Goal: Check status: Check status

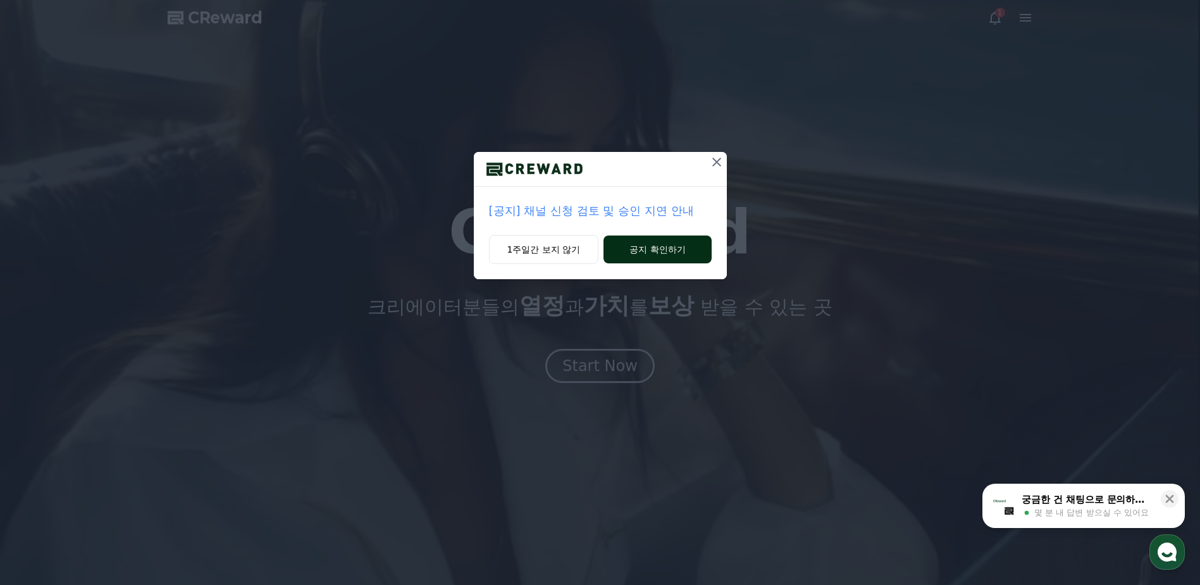
click at [655, 251] on button "공지 확인하기" at bounding box center [658, 249] width 108 height 28
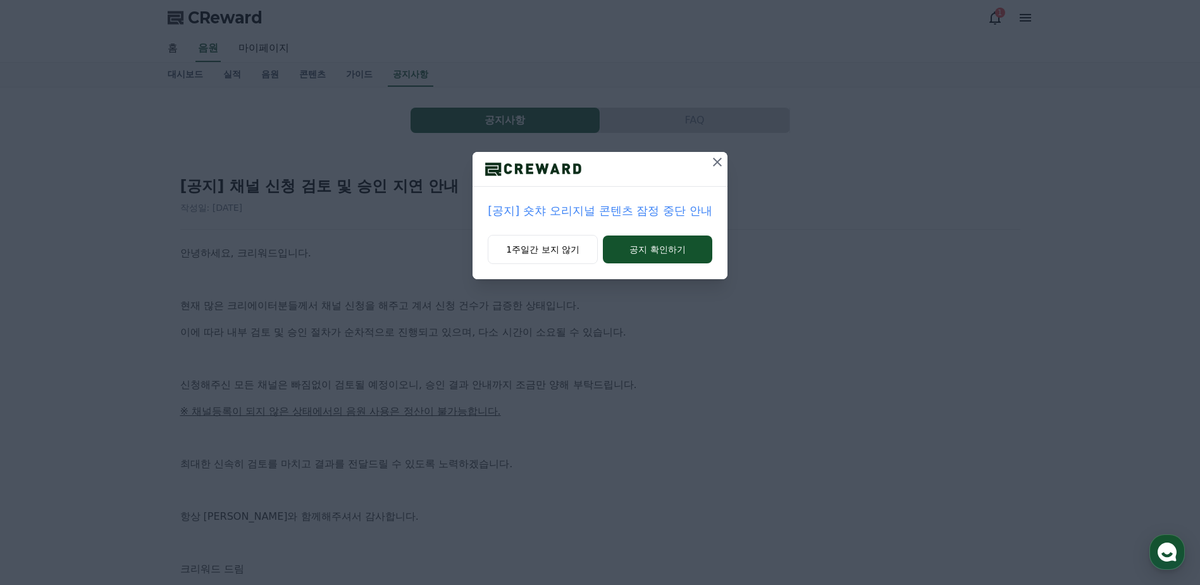
click at [719, 160] on icon at bounding box center [717, 162] width 9 height 9
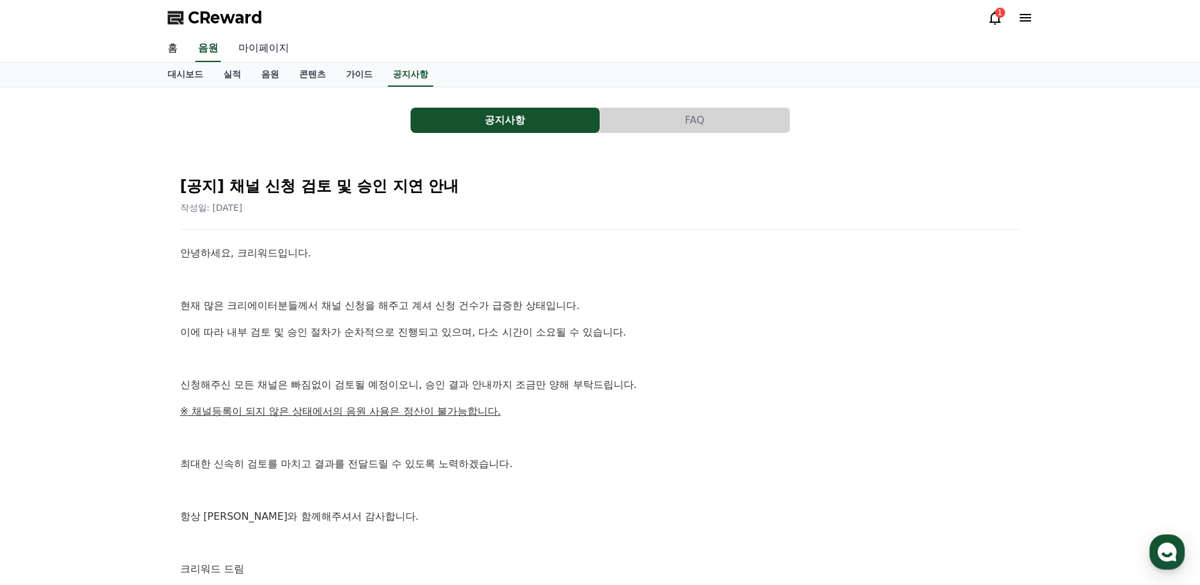
click at [251, 48] on link "마이페이지" at bounding box center [263, 48] width 71 height 27
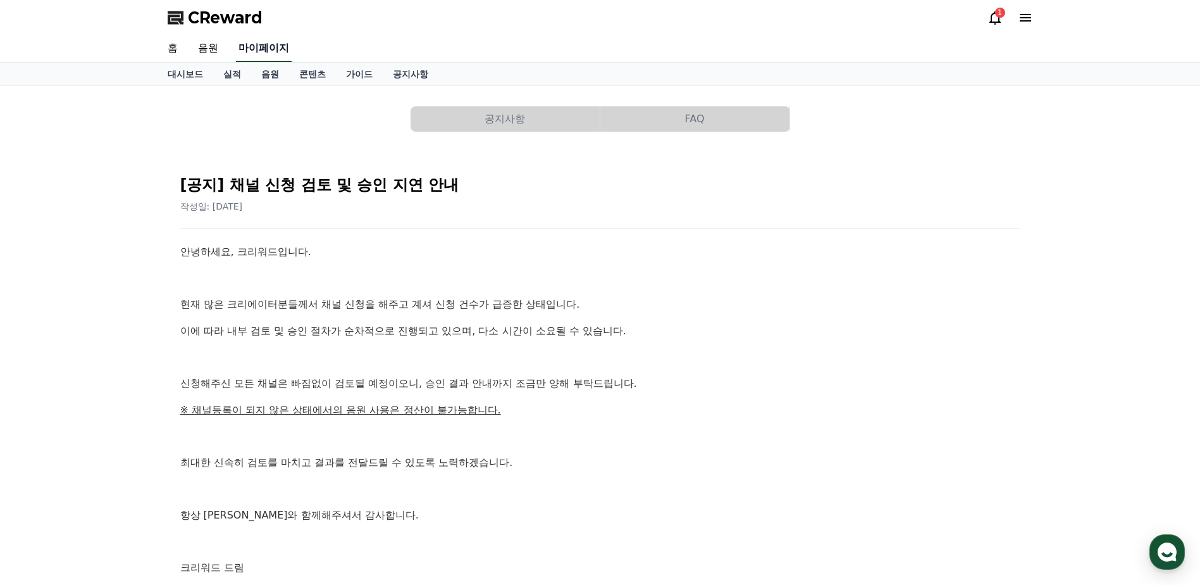
select select "**********"
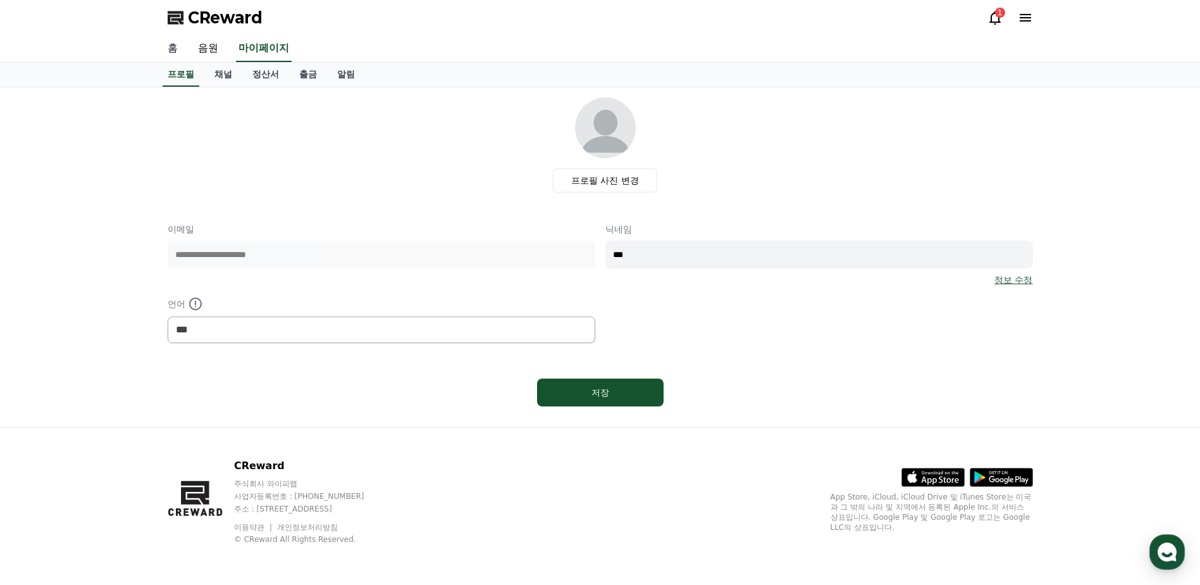
click at [170, 52] on link "홈" at bounding box center [173, 48] width 30 height 27
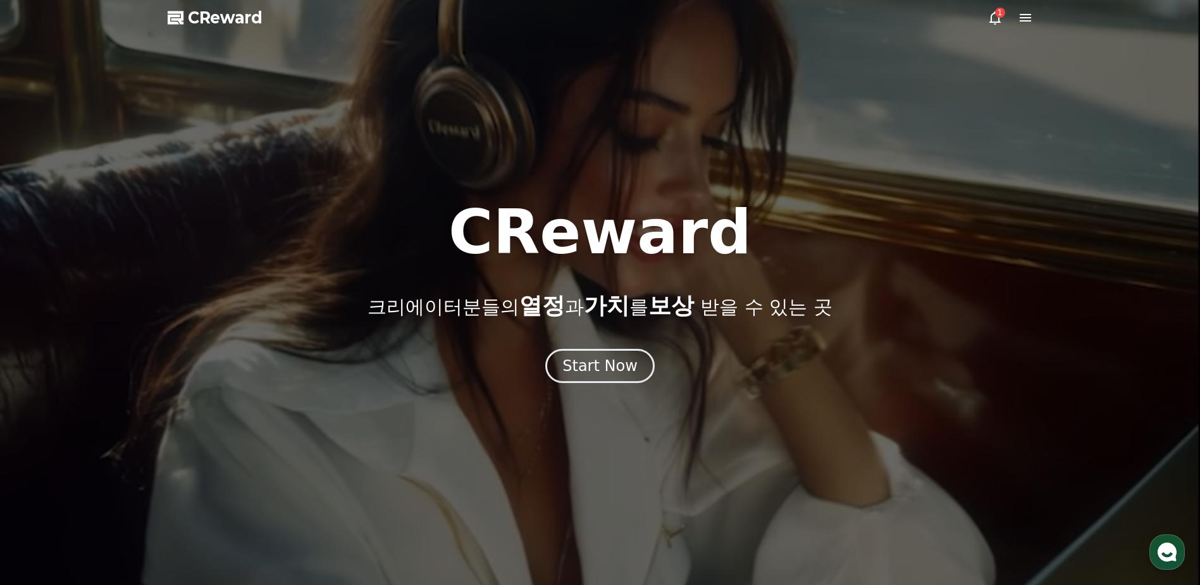
click at [992, 14] on icon at bounding box center [994, 17] width 11 height 13
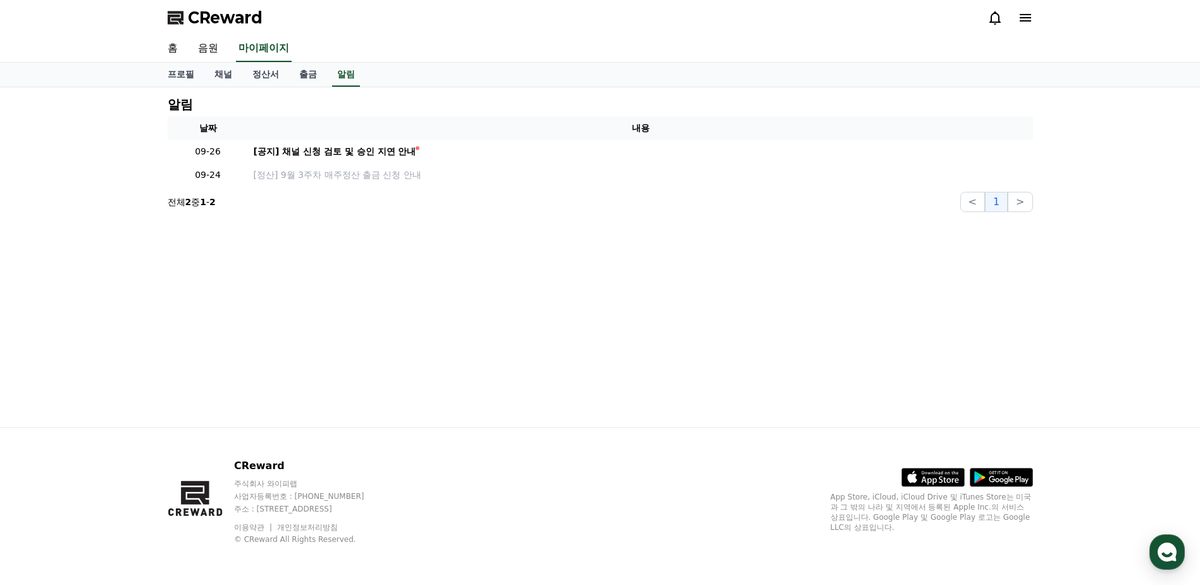
click at [1004, 24] on div at bounding box center [1011, 17] width 46 height 15
click at [1027, 22] on icon at bounding box center [1025, 18] width 11 height 8
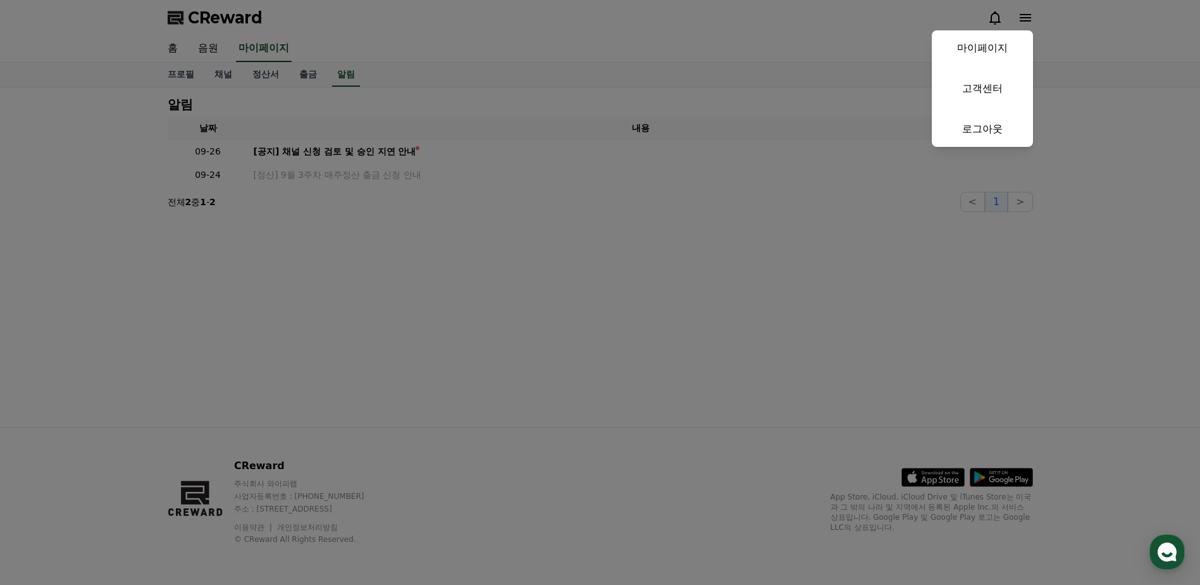
drag, startPoint x: 709, startPoint y: 76, endPoint x: 655, endPoint y: 75, distance: 53.8
click at [707, 76] on button "close" at bounding box center [600, 292] width 1200 height 585
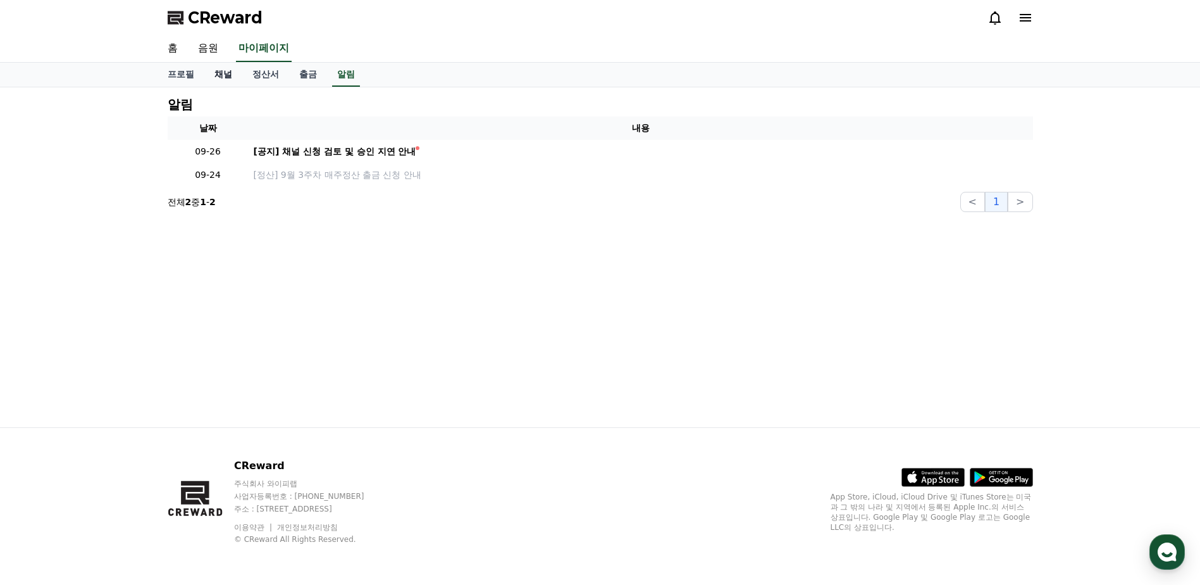
click at [227, 77] on link "채널" at bounding box center [223, 75] width 38 height 24
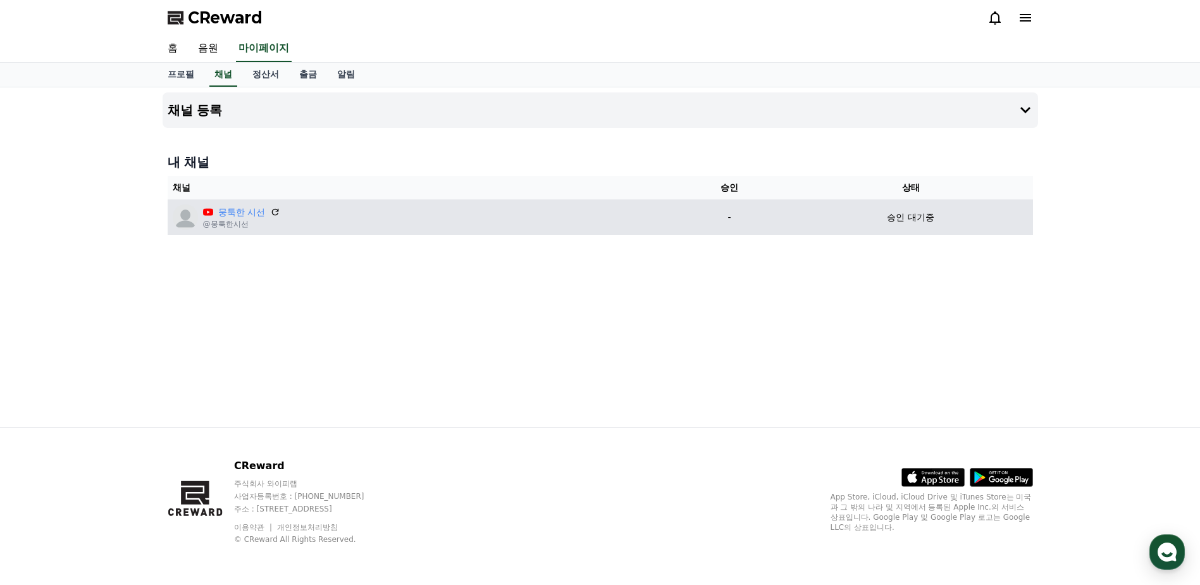
click at [914, 213] on p "승인 대기중" at bounding box center [910, 217] width 47 height 13
